Goal: Transaction & Acquisition: Purchase product/service

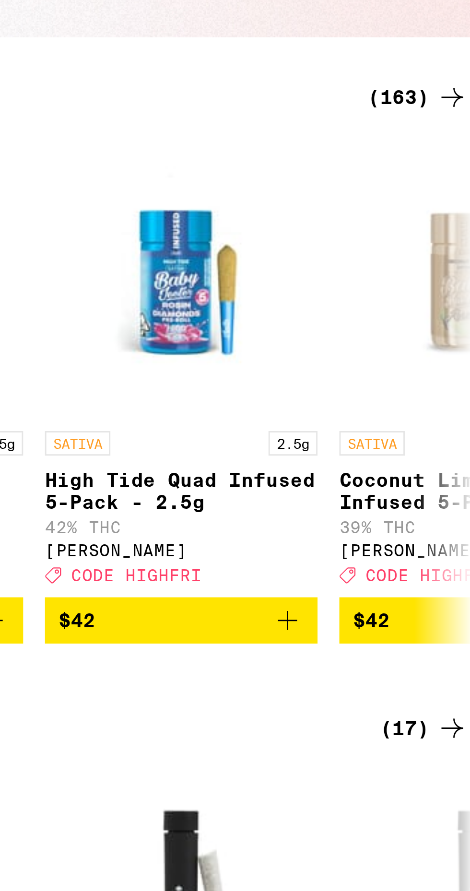
click at [443, 166] on div "(163)" at bounding box center [444, 164] width 35 height 12
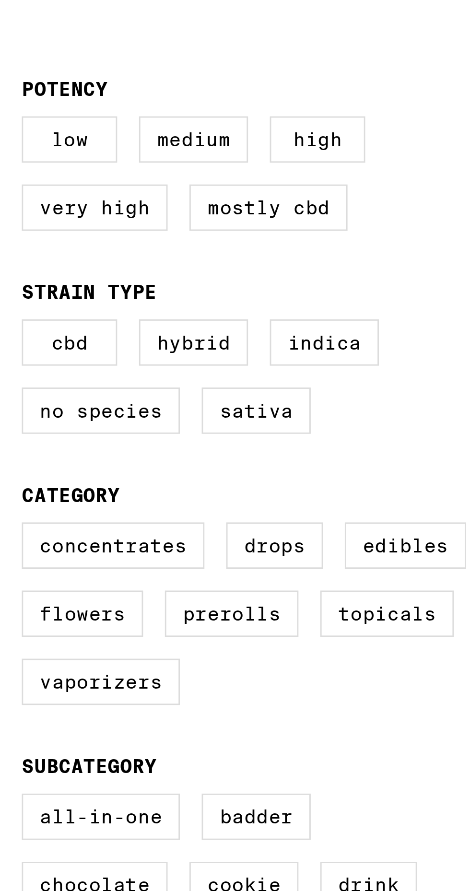
click at [65, 249] on label "Hybrid" at bounding box center [68, 250] width 38 height 16
click at [10, 244] on input "Hybrid" at bounding box center [10, 244] width 0 height 0
checkbox input "true"
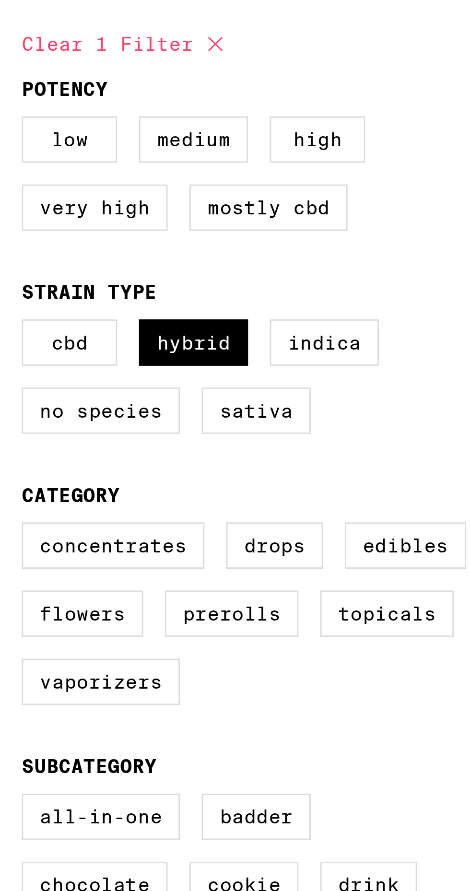
click at [45, 318] on label "Concentrates" at bounding box center [40, 322] width 64 height 16
click at [10, 316] on input "Concentrates" at bounding box center [10, 315] width 0 height 0
checkbox input "true"
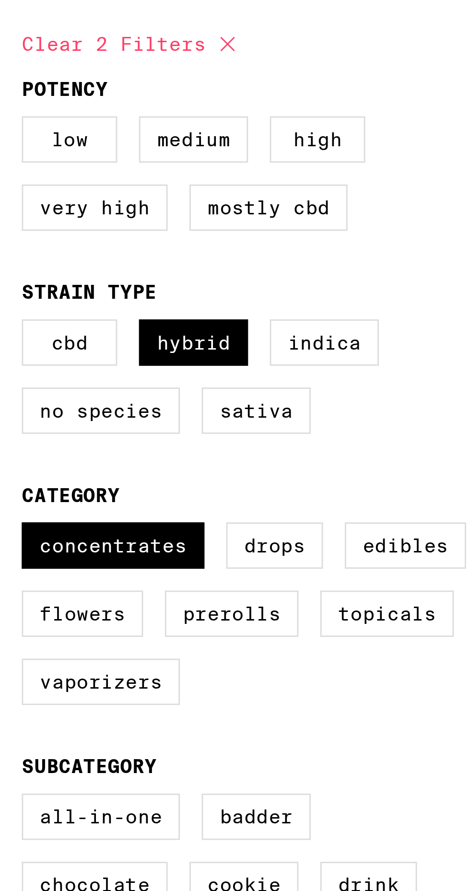
click at [30, 345] on label "Flowers" at bounding box center [29, 346] width 43 height 16
click at [10, 316] on input "Flowers" at bounding box center [10, 315] width 0 height 0
checkbox input "true"
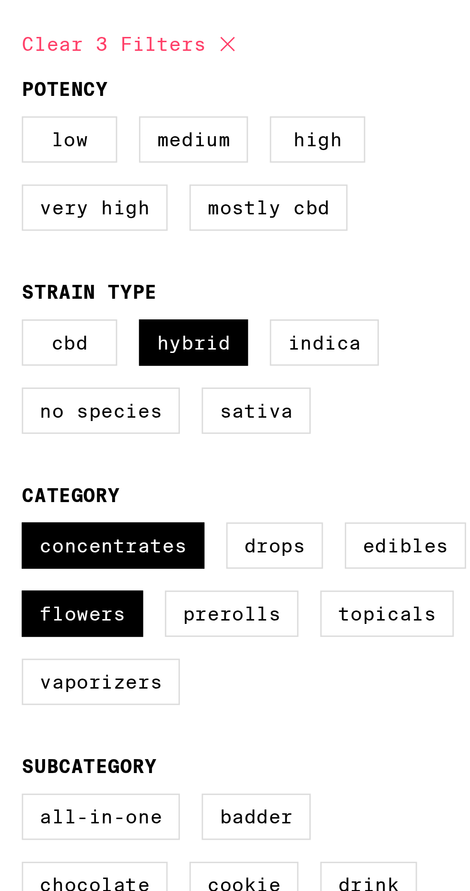
click at [83, 352] on label "Prerolls" at bounding box center [81, 346] width 47 height 16
click at [10, 316] on input "Prerolls" at bounding box center [10, 315] width 0 height 0
checkbox input "true"
